Goal: Complete application form

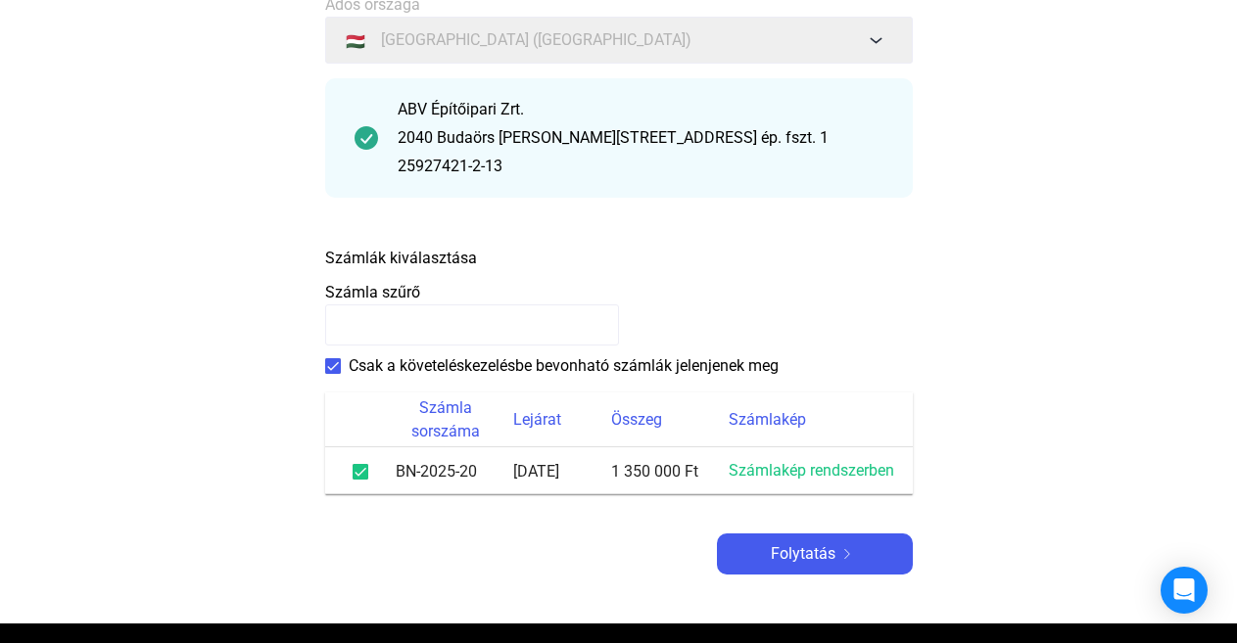
scroll to position [328, 0]
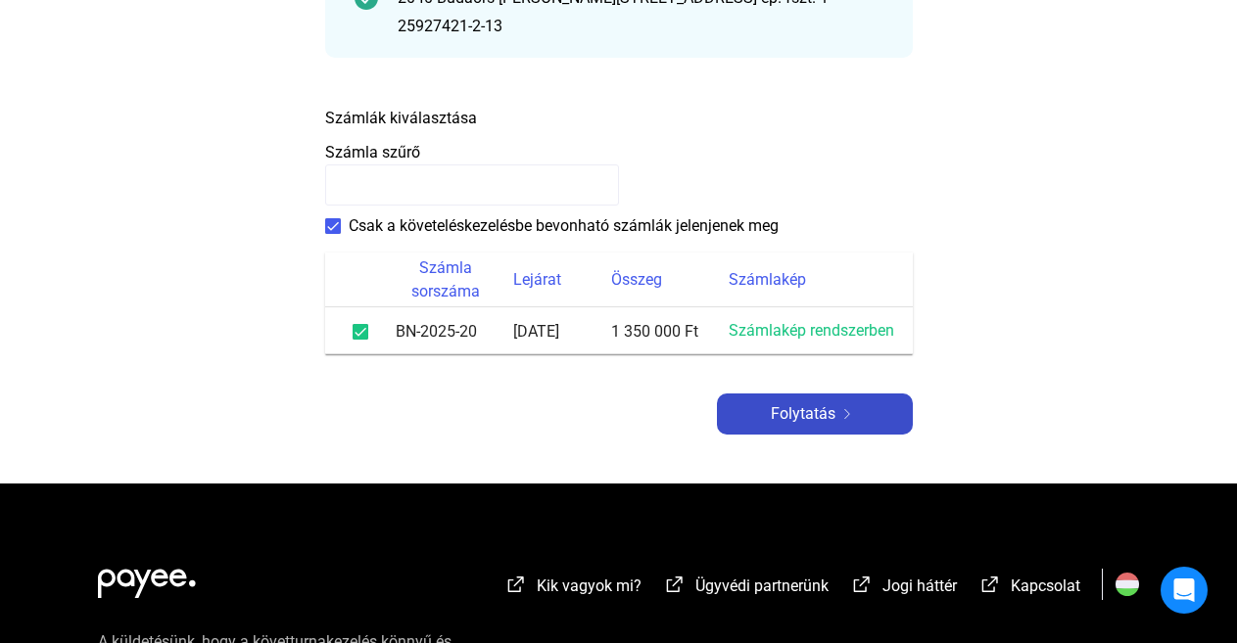
click at [876, 403] on div "Folytatás" at bounding box center [815, 413] width 184 height 23
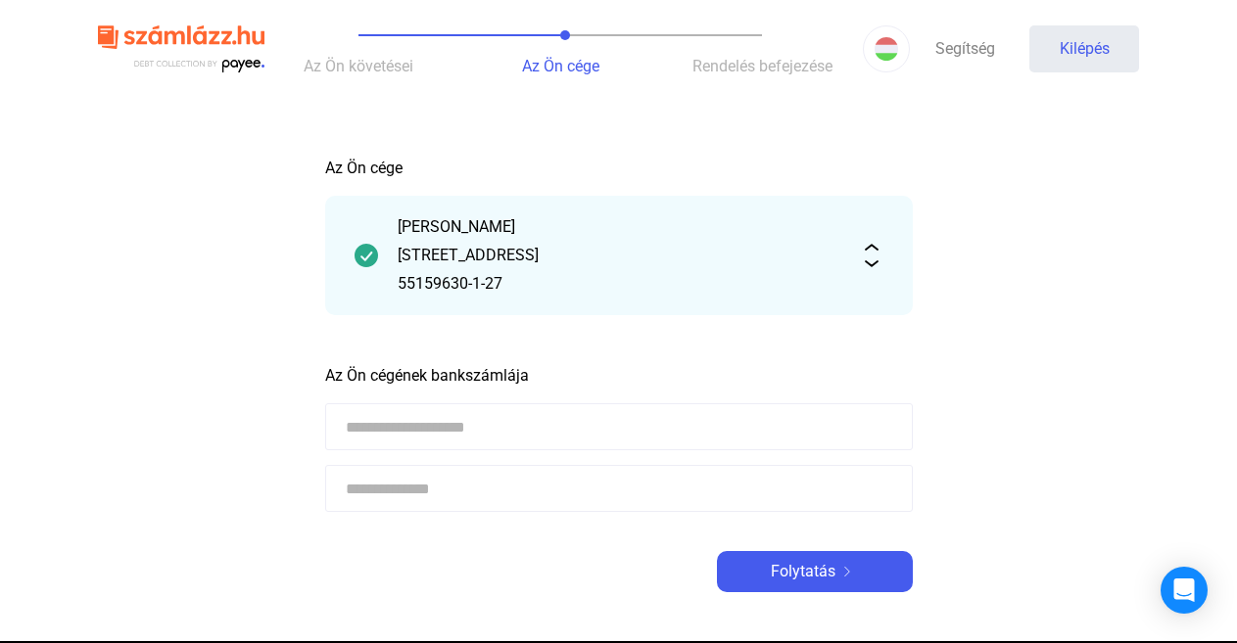
click at [528, 431] on input at bounding box center [618, 426] width 587 height 47
click at [258, 333] on main "Automatikusan mentve Az Ön cége [PERSON_NAME] [STREET_ADDRESS]. 55159630-1-27 A…" at bounding box center [618, 394] width 1237 height 494
click at [544, 432] on input at bounding box center [618, 426] width 587 height 47
type input "**********"
click at [483, 493] on input at bounding box center [618, 488] width 587 height 47
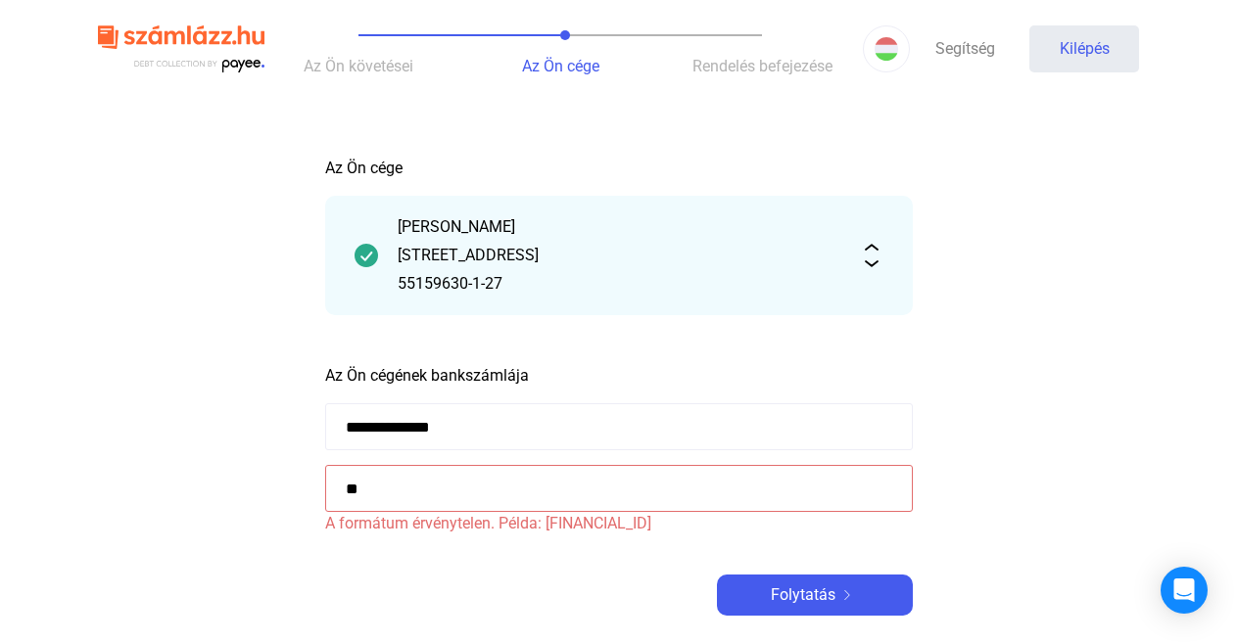
type input "*"
click at [483, 493] on input at bounding box center [618, 488] width 587 height 47
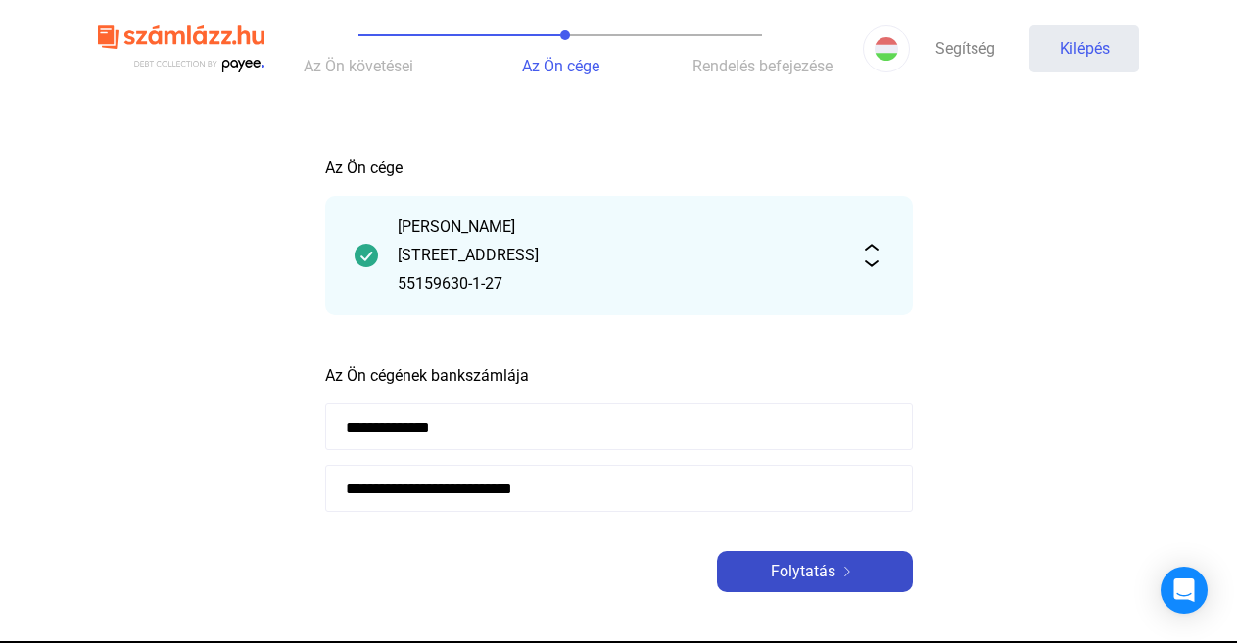
type input "**********"
click at [844, 564] on div "Folytatás" at bounding box center [815, 571] width 184 height 23
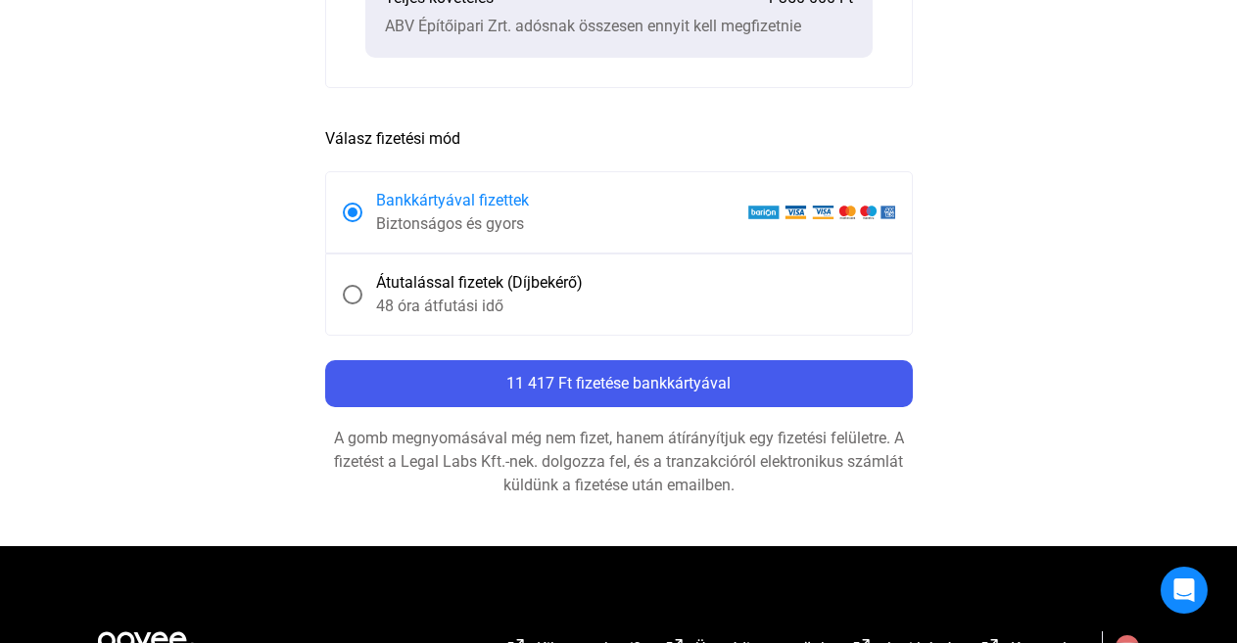
scroll to position [830, 0]
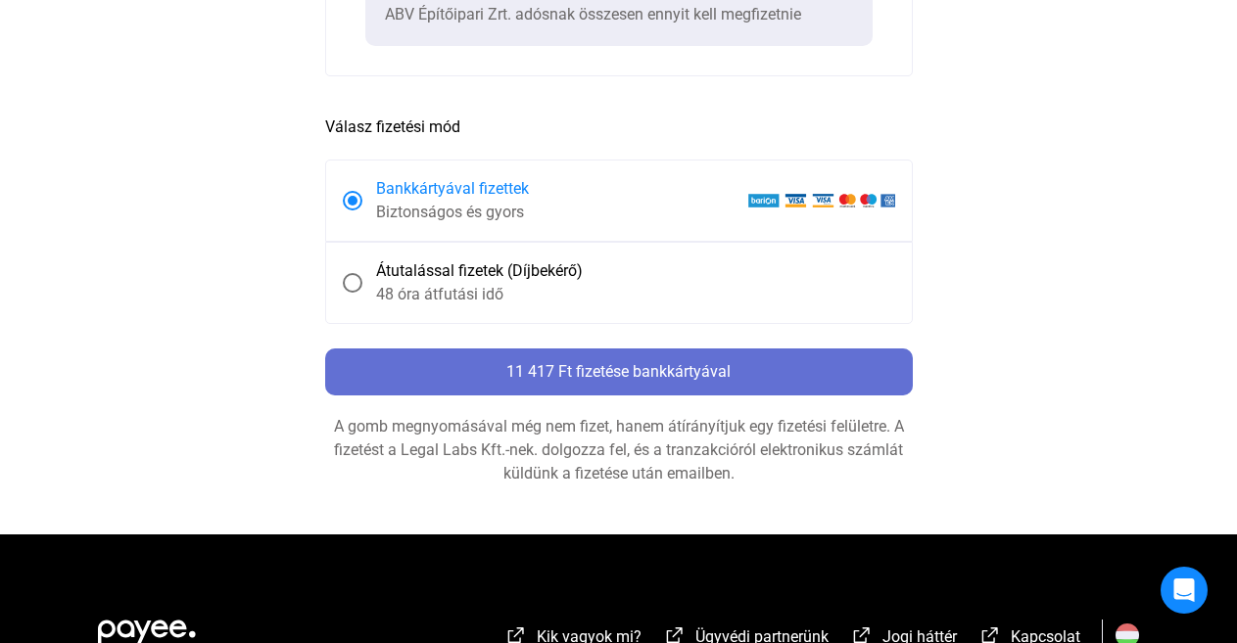
click at [735, 361] on div "11 417 Ft fizetése bankkártyával" at bounding box center [619, 371] width 576 height 23
